Goal: Find specific fact: Find specific fact

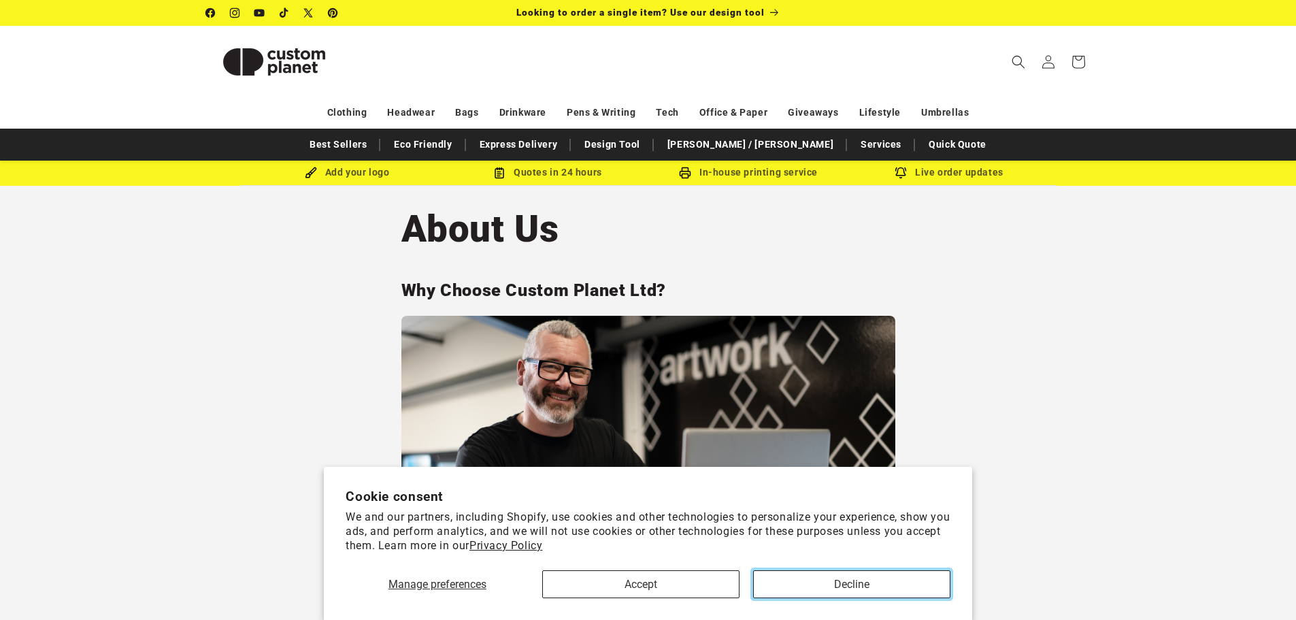
click at [868, 596] on button "Decline" at bounding box center [851, 584] width 197 height 28
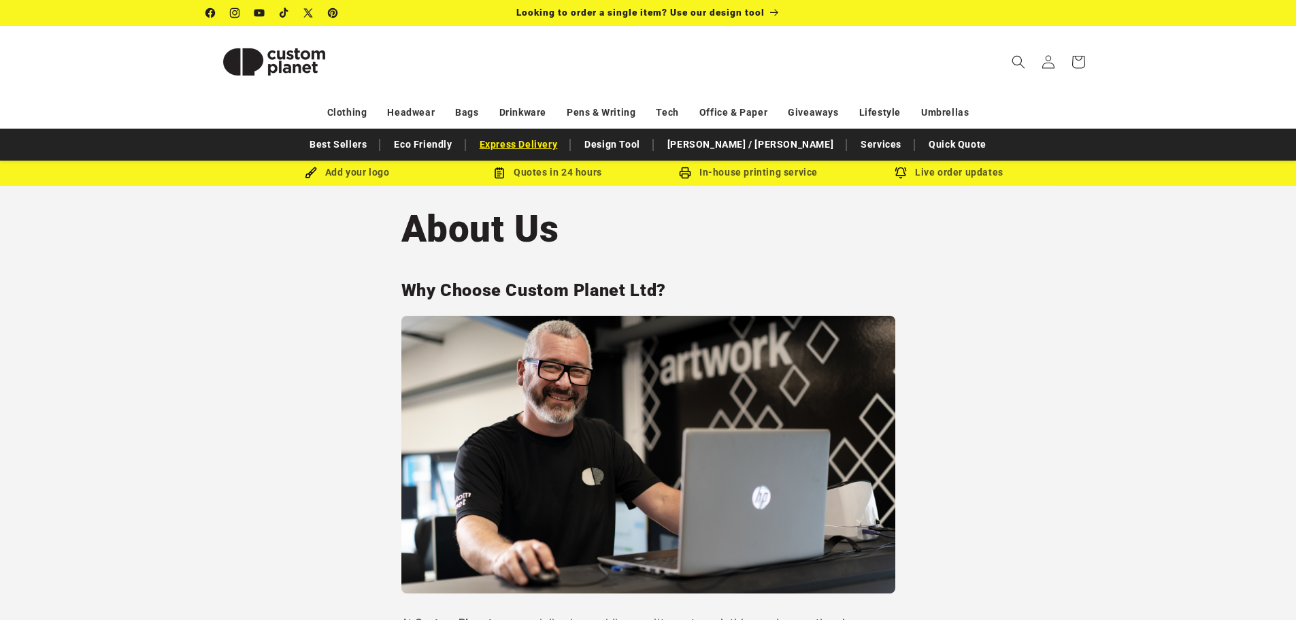
click at [565, 148] on link "Express Delivery" at bounding box center [519, 145] width 92 height 24
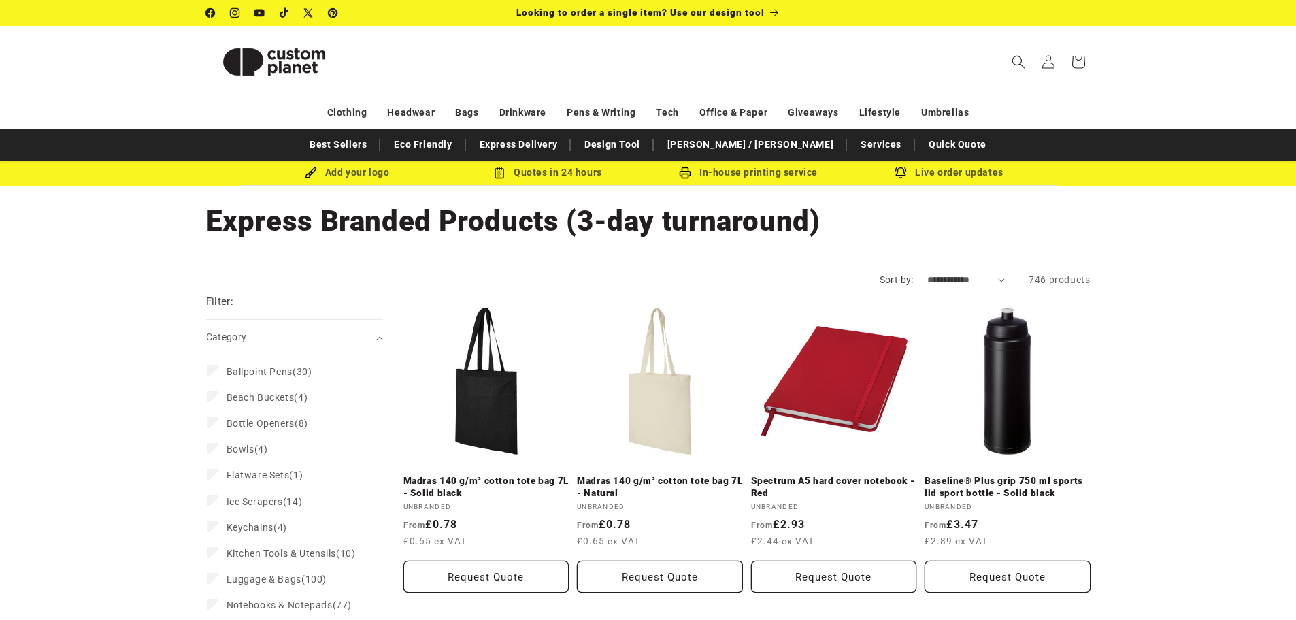
click at [278, 48] on img at bounding box center [274, 61] width 136 height 61
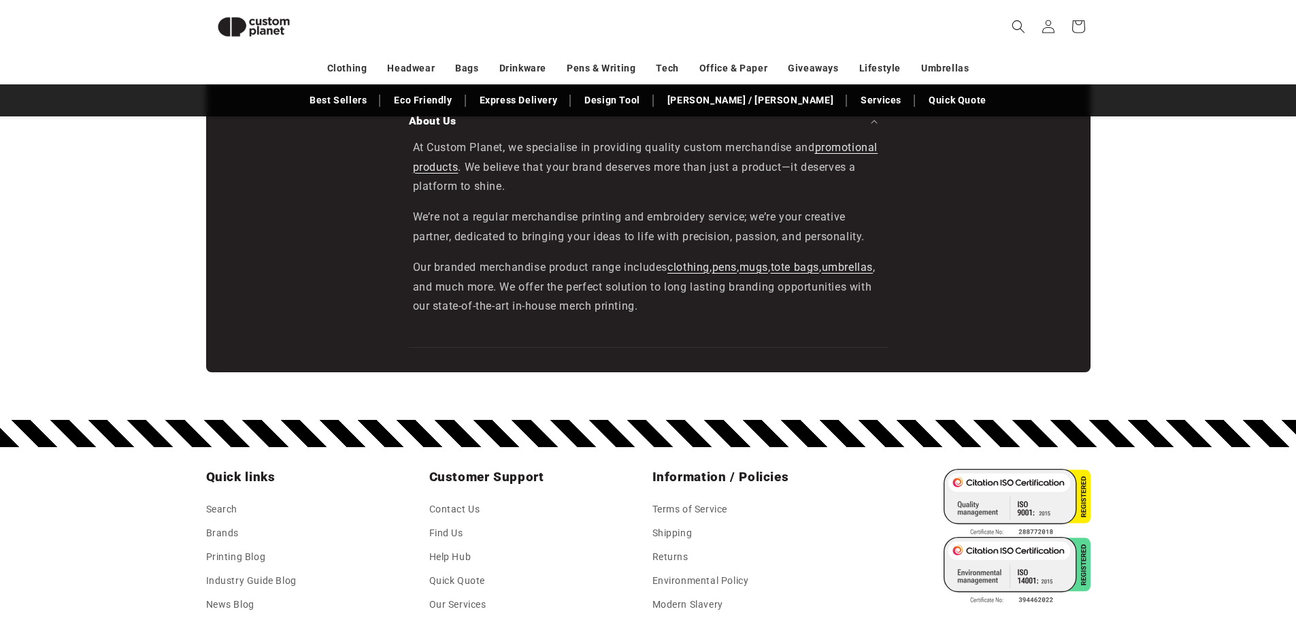
scroll to position [2168, 0]
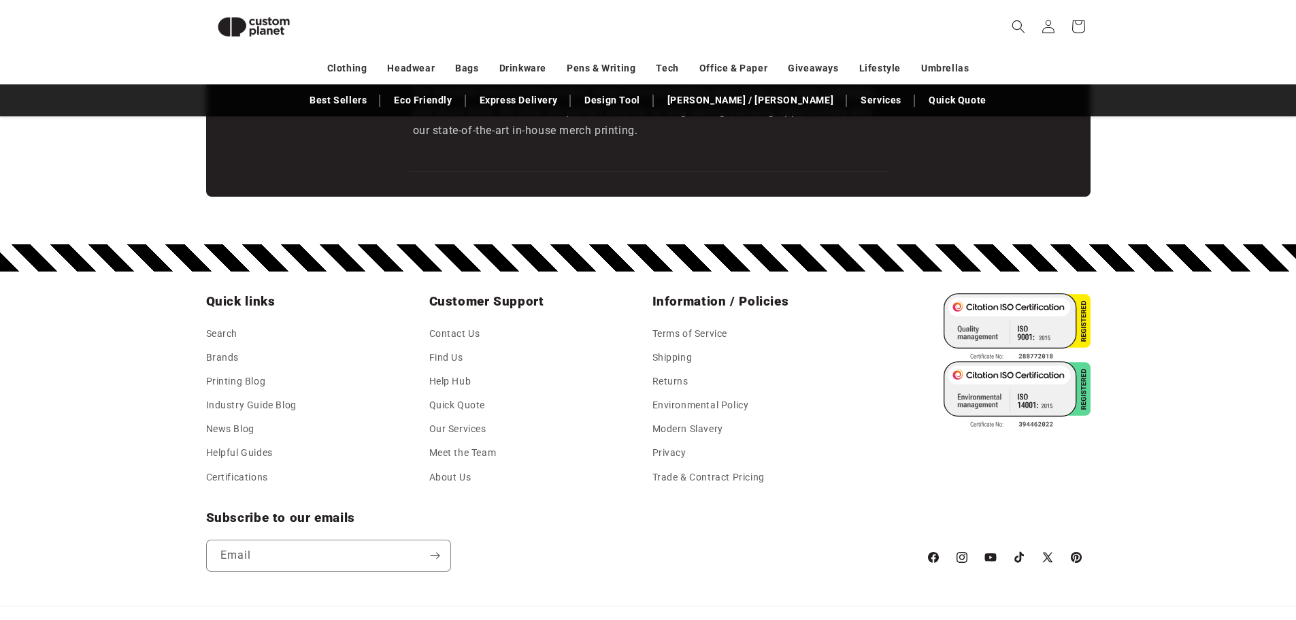
scroll to position [2396, 0]
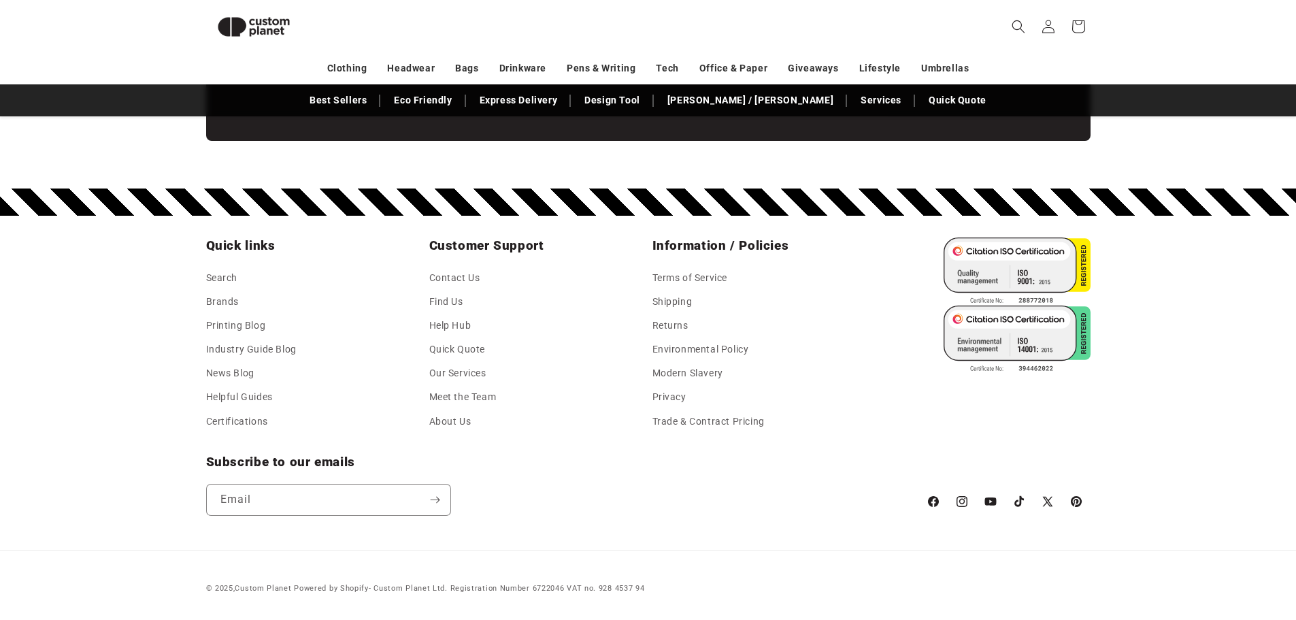
click at [550, 591] on small "Powered by Shopify - Custom Planet Ltd. Registration Number 6722046 VAT no. 928…" at bounding box center [469, 588] width 350 height 9
copy small "6722046"
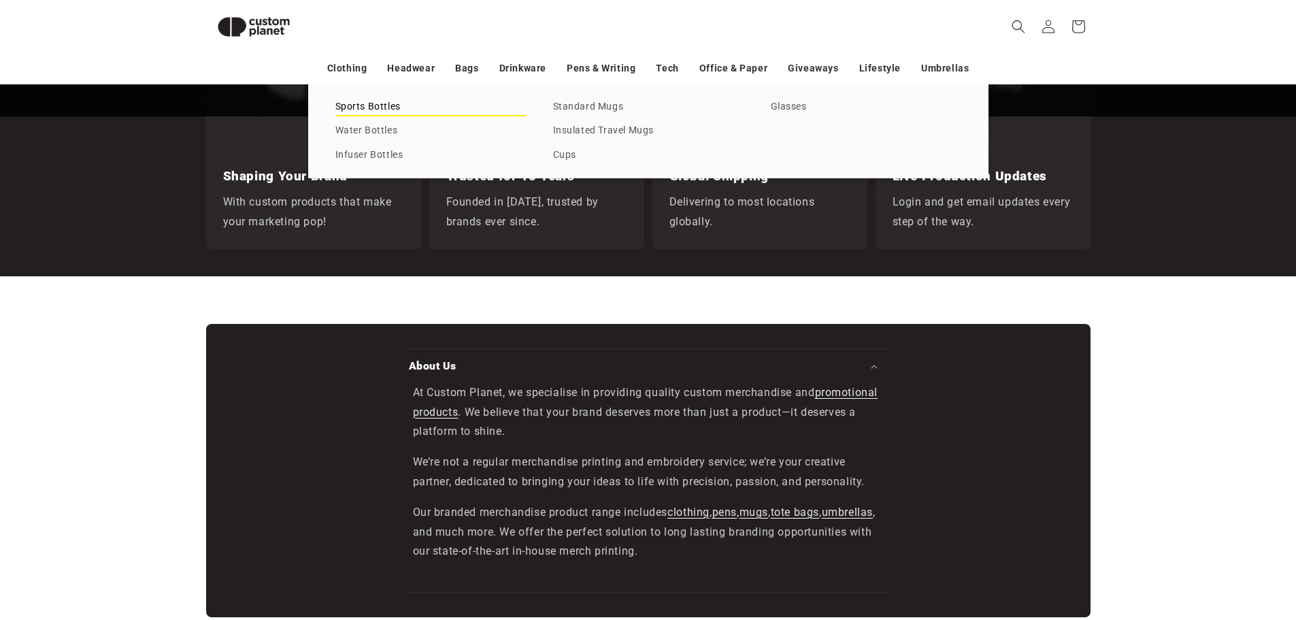
scroll to position [0, 2593]
click at [383, 110] on link "Sports Bottles" at bounding box center [431, 107] width 191 height 18
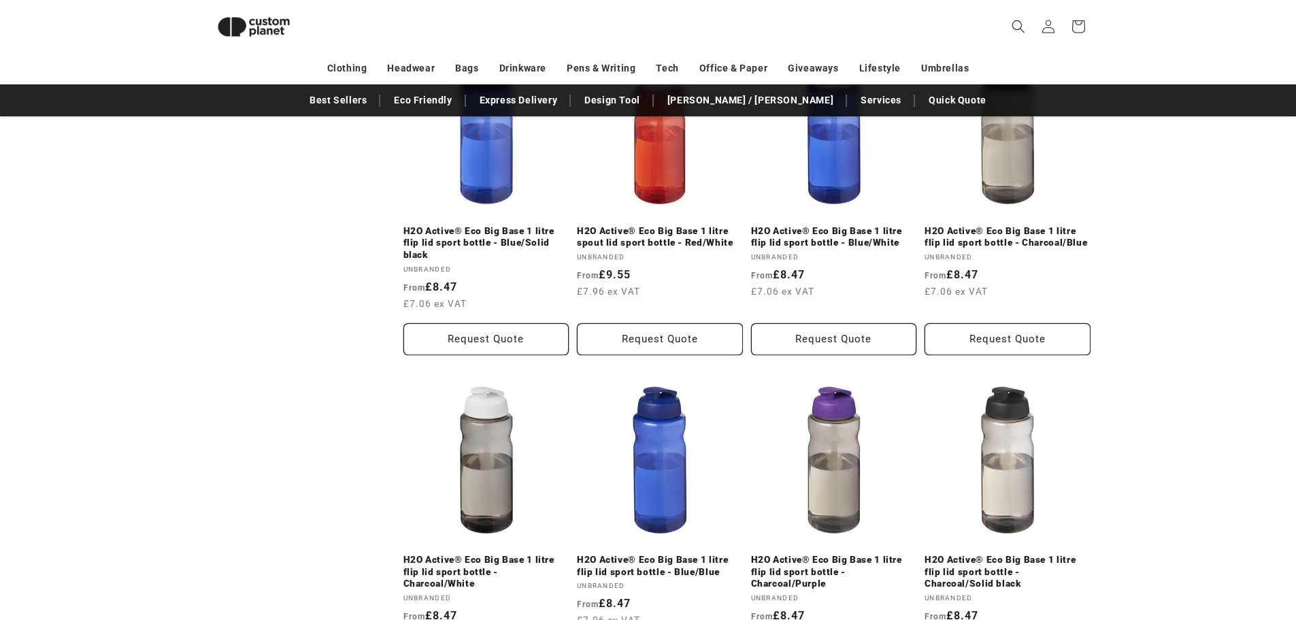
scroll to position [1207, 0]
